Goal: Task Accomplishment & Management: Use online tool/utility

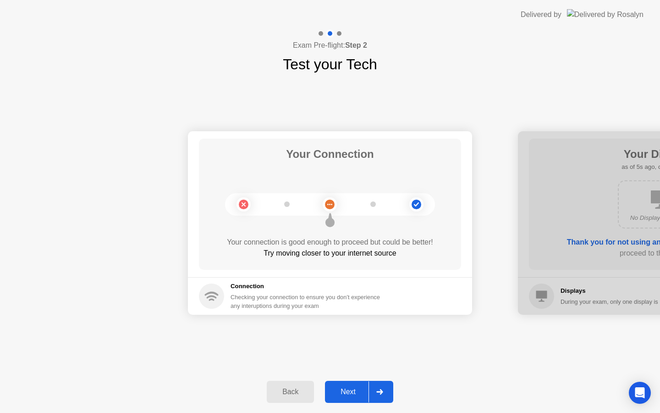
click at [383, 394] on icon at bounding box center [380, 392] width 7 height 6
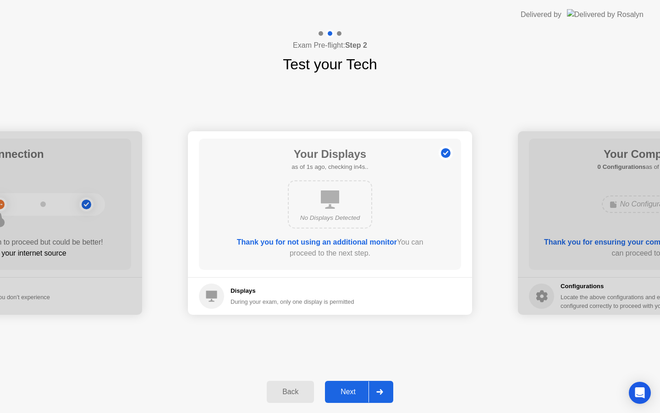
click at [383, 394] on icon at bounding box center [380, 392] width 7 height 6
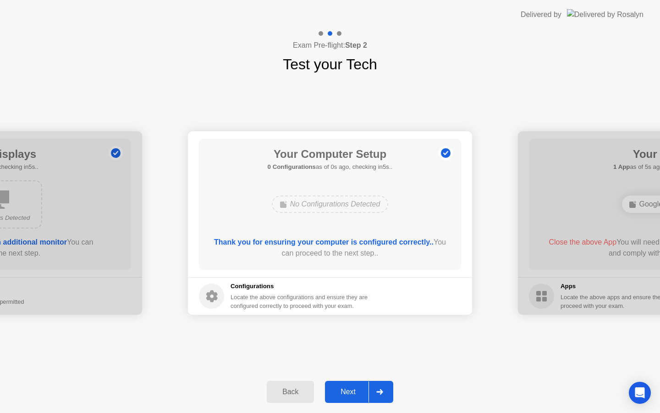
click at [383, 394] on icon at bounding box center [380, 392] width 7 height 6
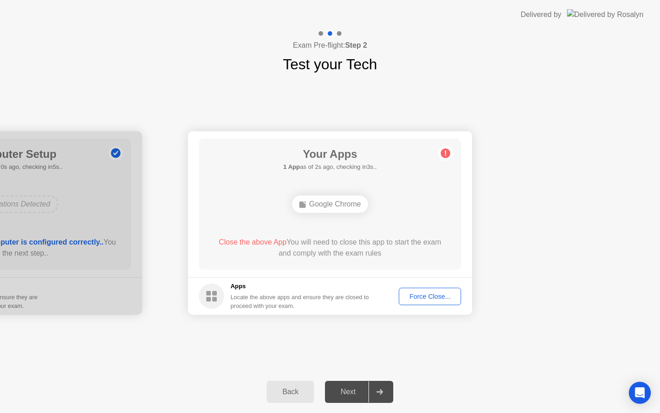
click at [424, 299] on div "Force Close..." at bounding box center [430, 296] width 56 height 7
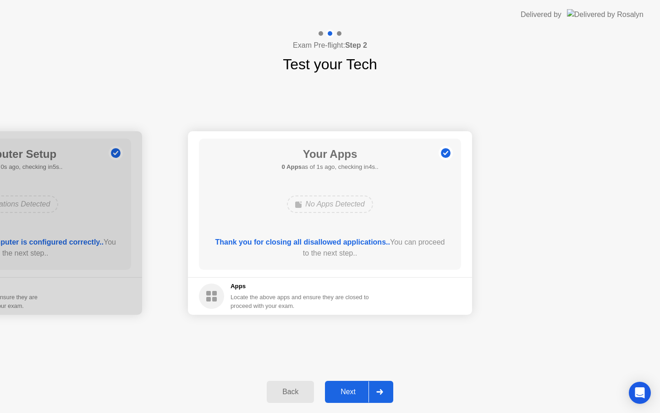
click at [388, 396] on div at bounding box center [380, 391] width 22 height 21
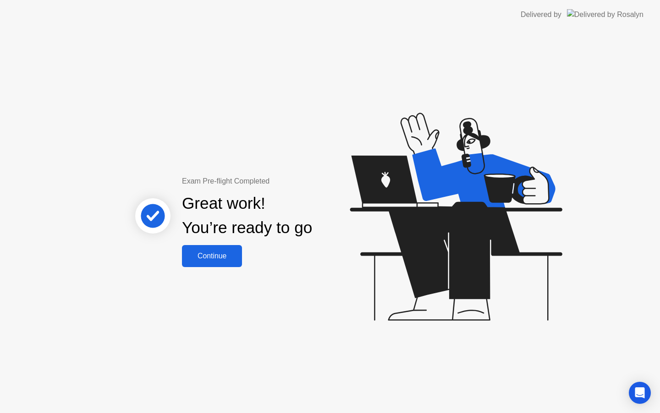
click at [212, 253] on div "Continue" at bounding box center [212, 256] width 55 height 8
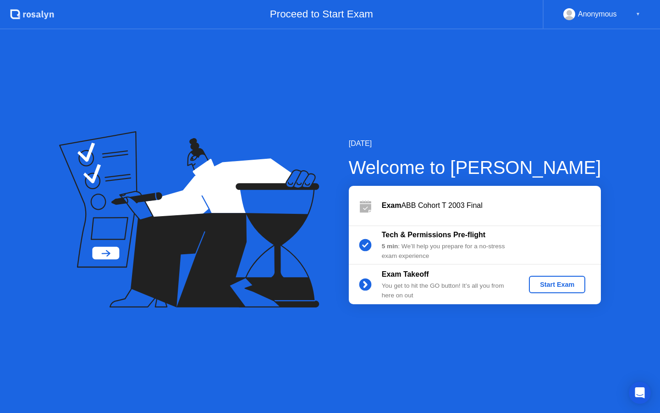
click at [571, 288] on div "Start Exam" at bounding box center [557, 284] width 49 height 7
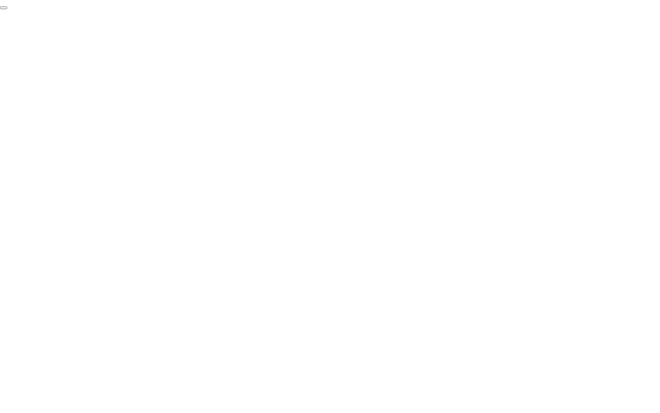
click div "End Proctoring Session"
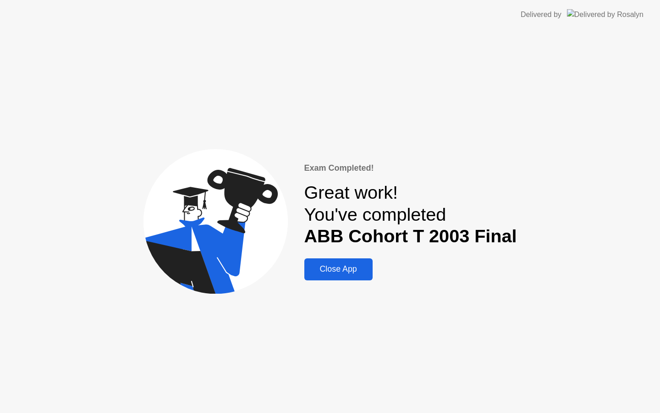
click at [342, 269] on div "Close App" at bounding box center [338, 269] width 63 height 10
